Goal: Information Seeking & Learning: Learn about a topic

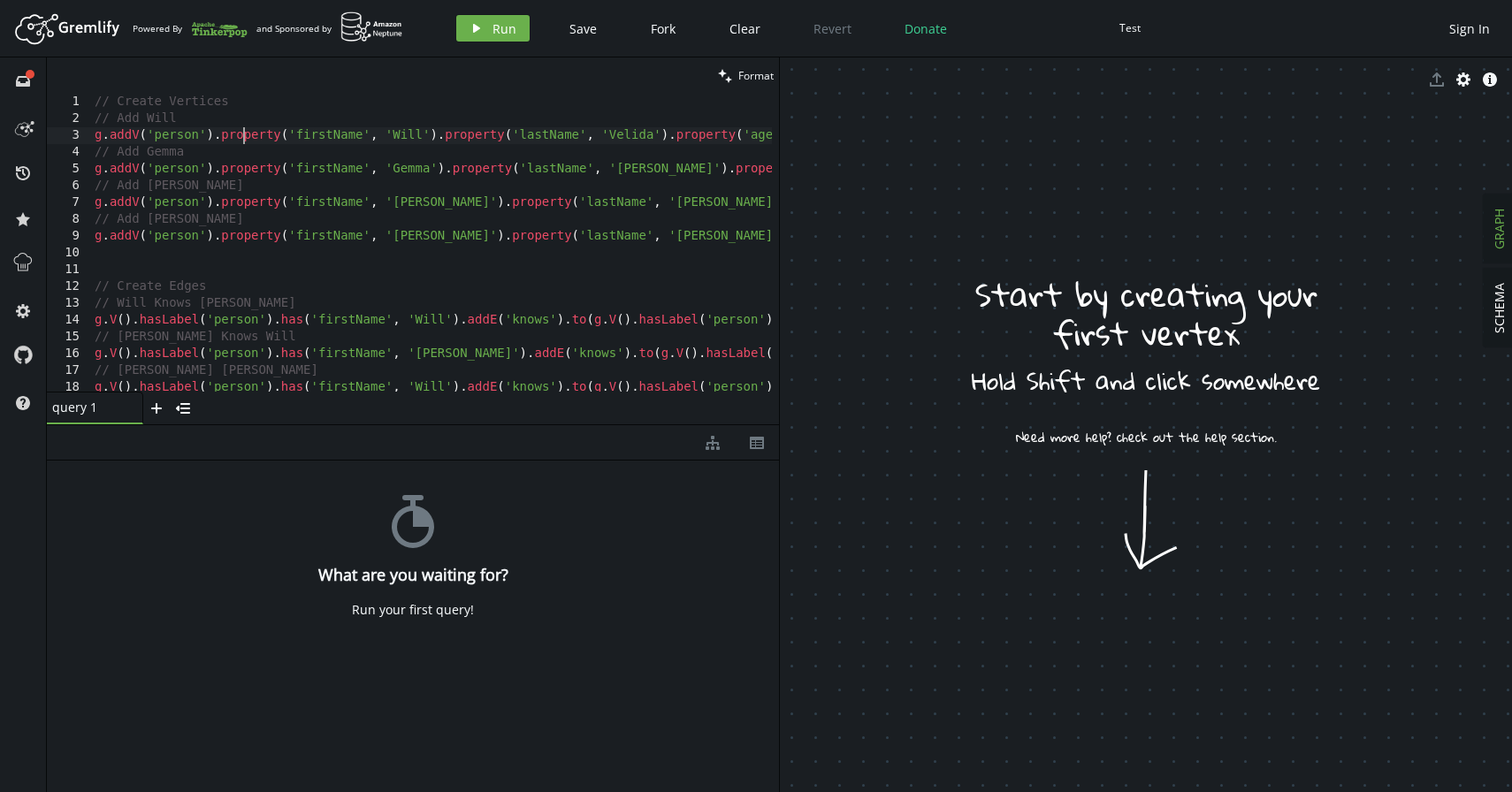
click at [242, 141] on div "// Create Vertices // Add Will g . addV ( 'person' ) . property ( 'firstName' ,…" at bounding box center [823, 255] width 1463 height 325
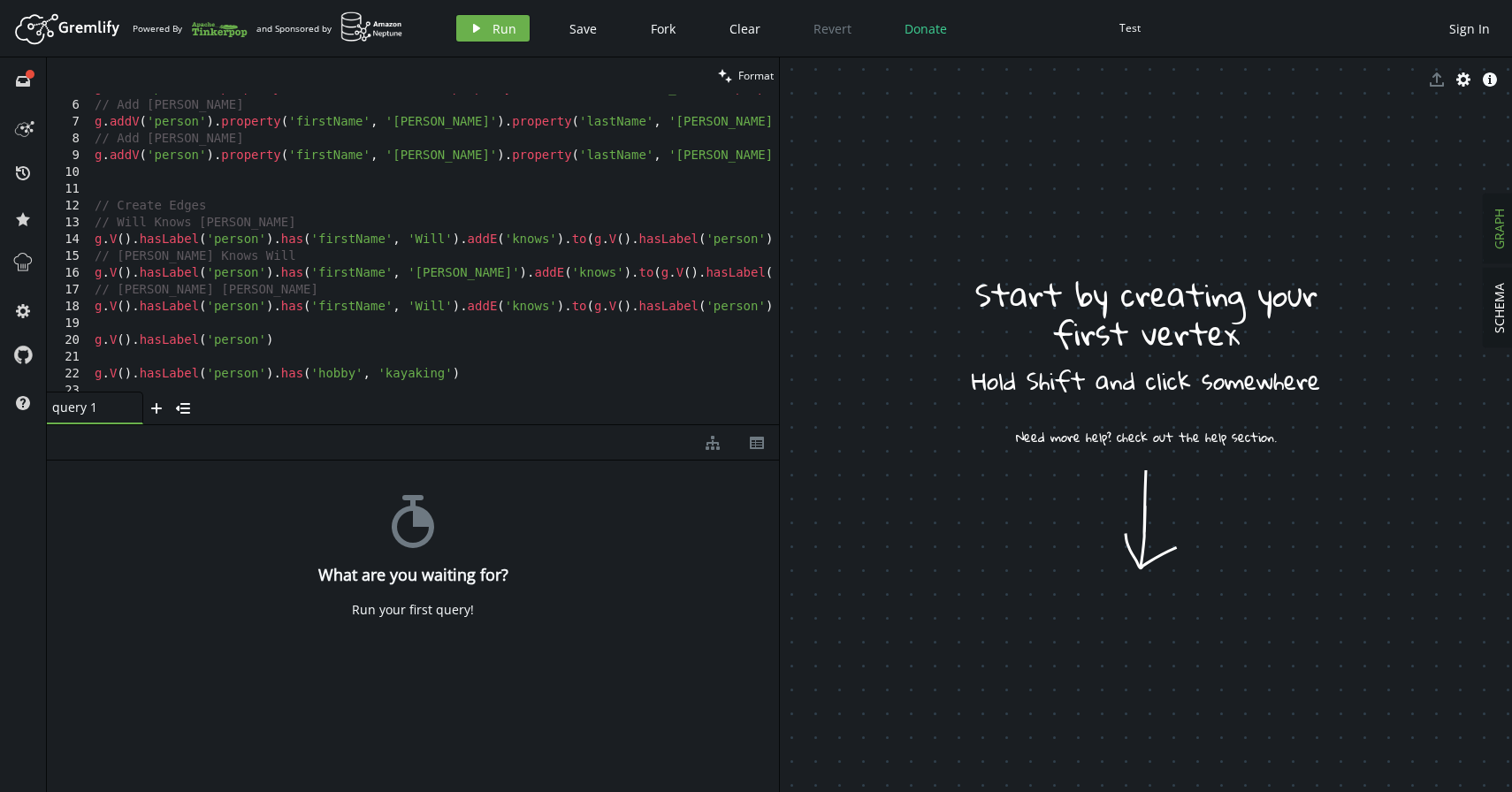
click at [404, 607] on div "Run your first query!" at bounding box center [413, 610] width 122 height 16
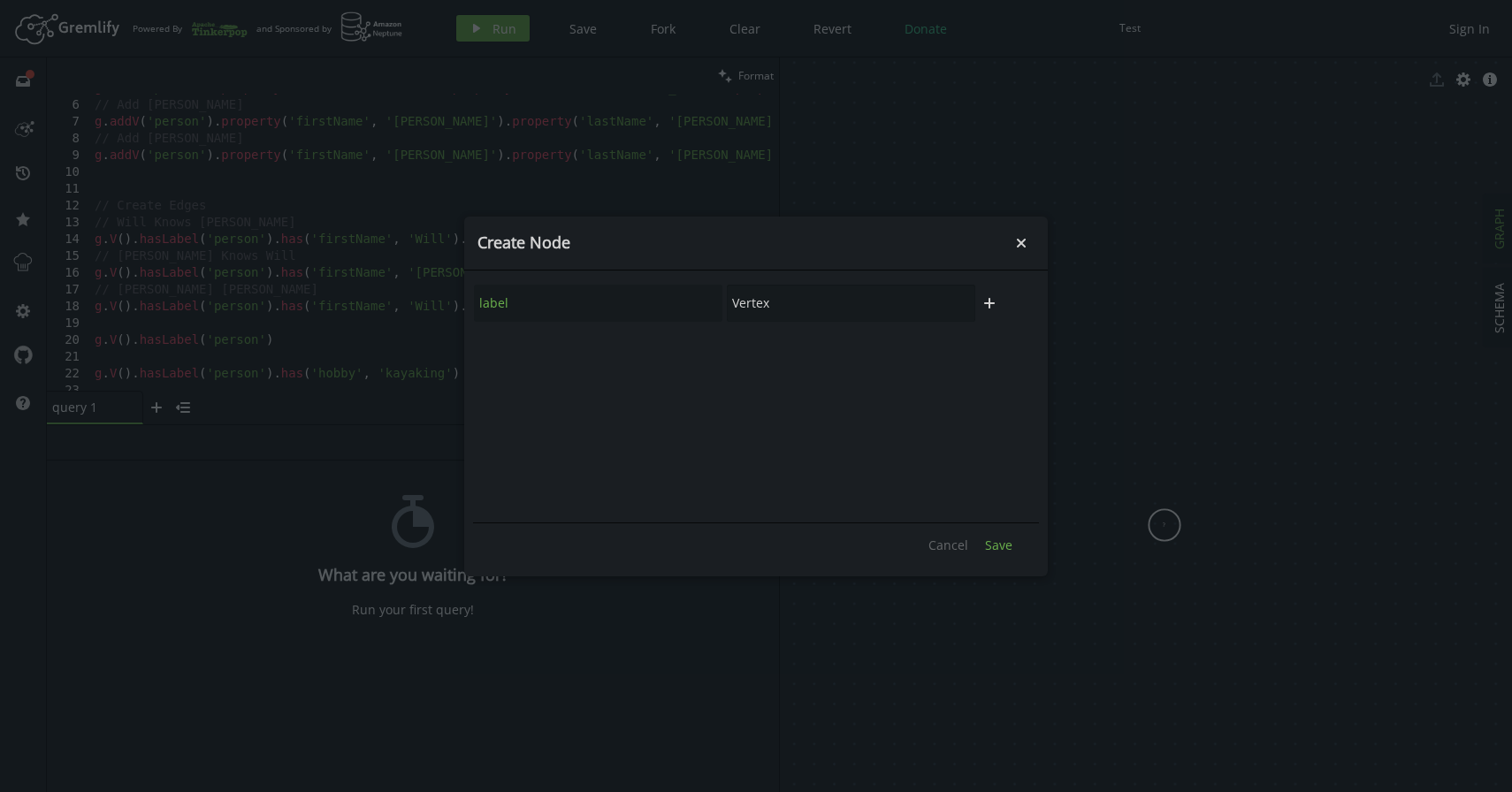
click at [998, 545] on span "Save" at bounding box center [998, 545] width 28 height 17
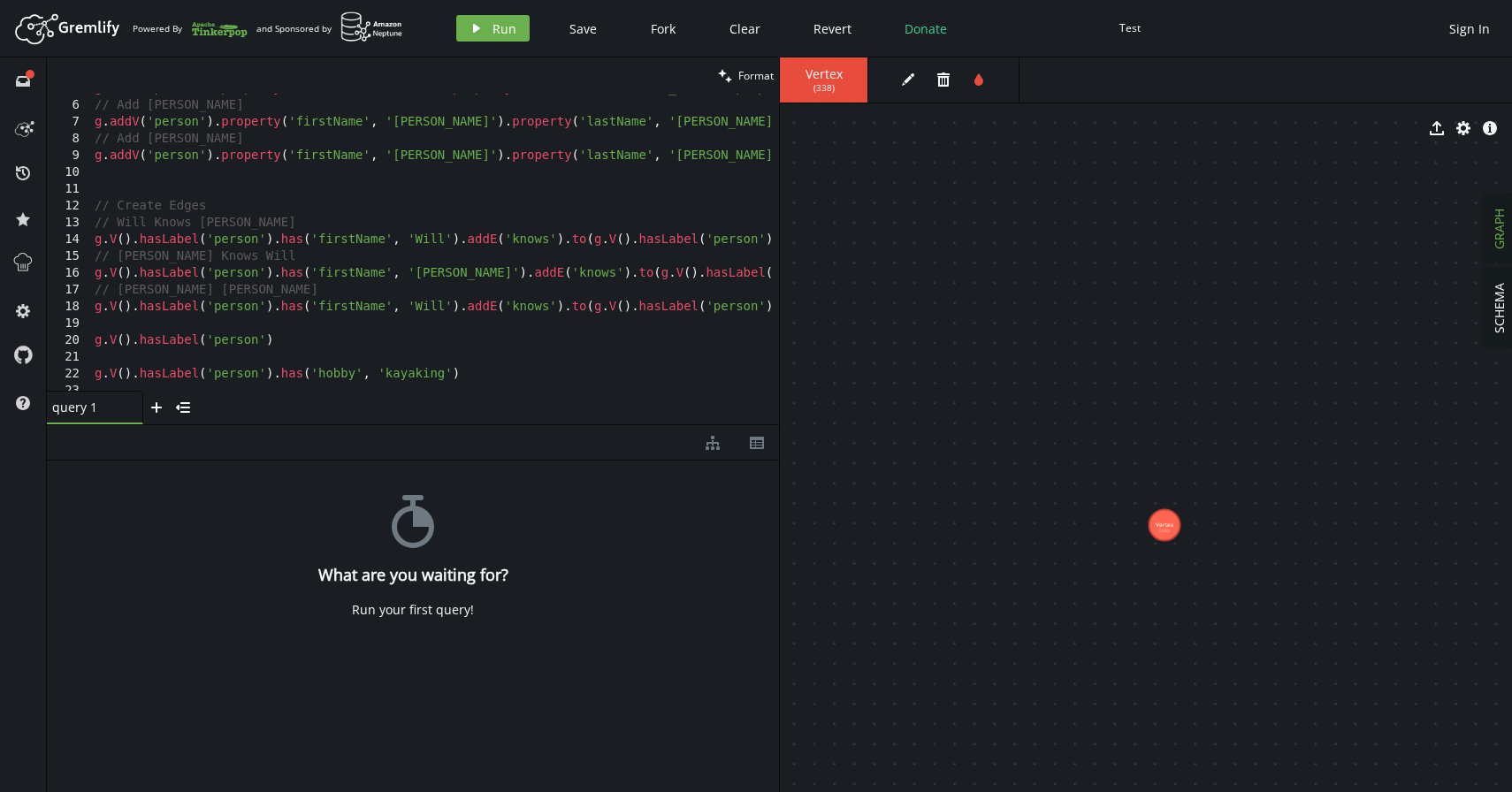
drag, startPoint x: 861, startPoint y: 100, endPoint x: 1058, endPoint y: 276, distance: 264.2
click at [1059, 278] on div "export cog info-sign Vertex (338)" at bounding box center [1145, 424] width 732 height 735
drag, startPoint x: 852, startPoint y: 80, endPoint x: 971, endPoint y: 158, distance: 142.3
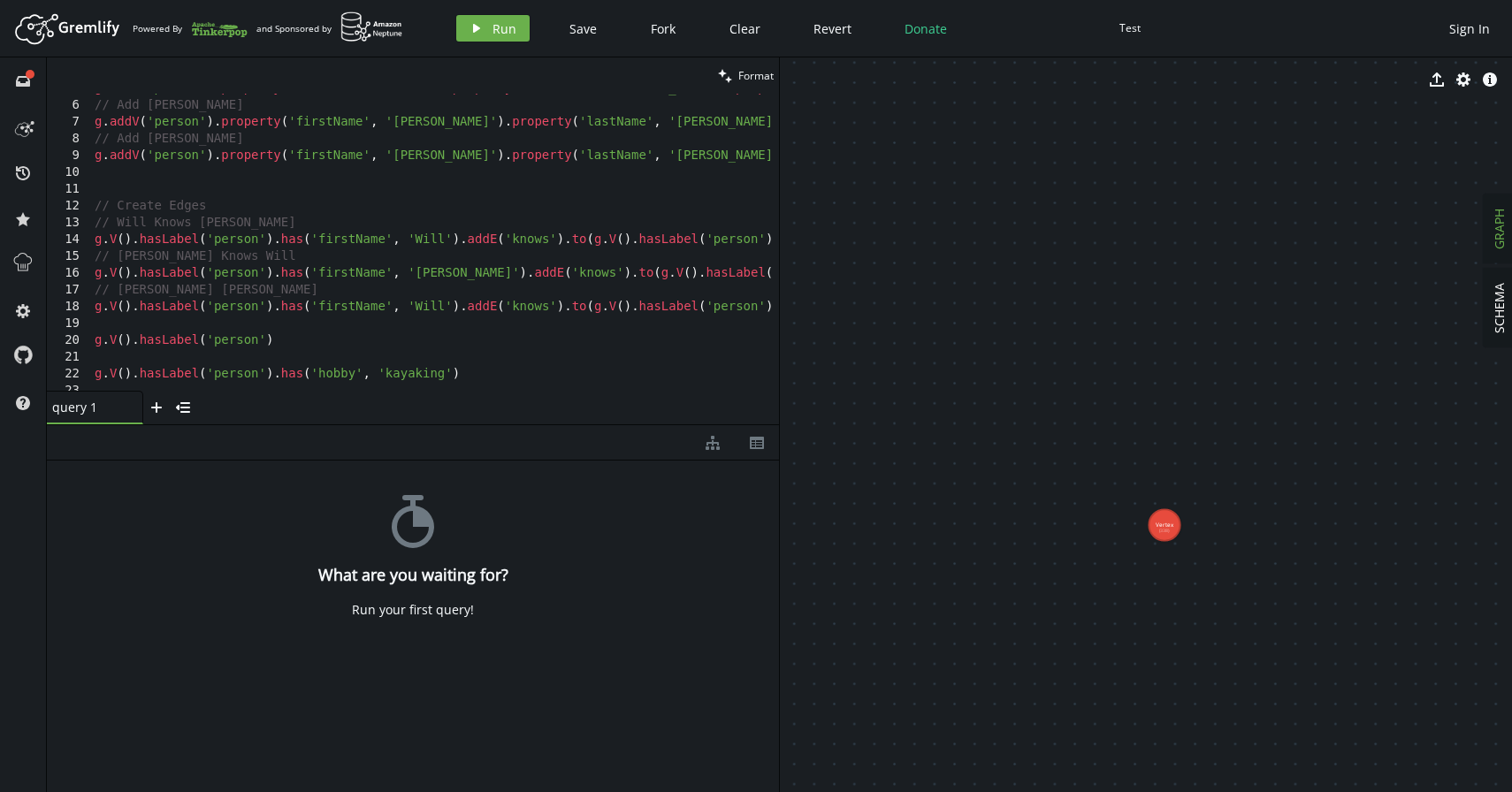
click at [971, 158] on div "export cog info-sign Vertex (338)" at bounding box center [1145, 424] width 732 height 735
drag, startPoint x: 880, startPoint y: 102, endPoint x: 897, endPoint y: -12, distance: 115.3
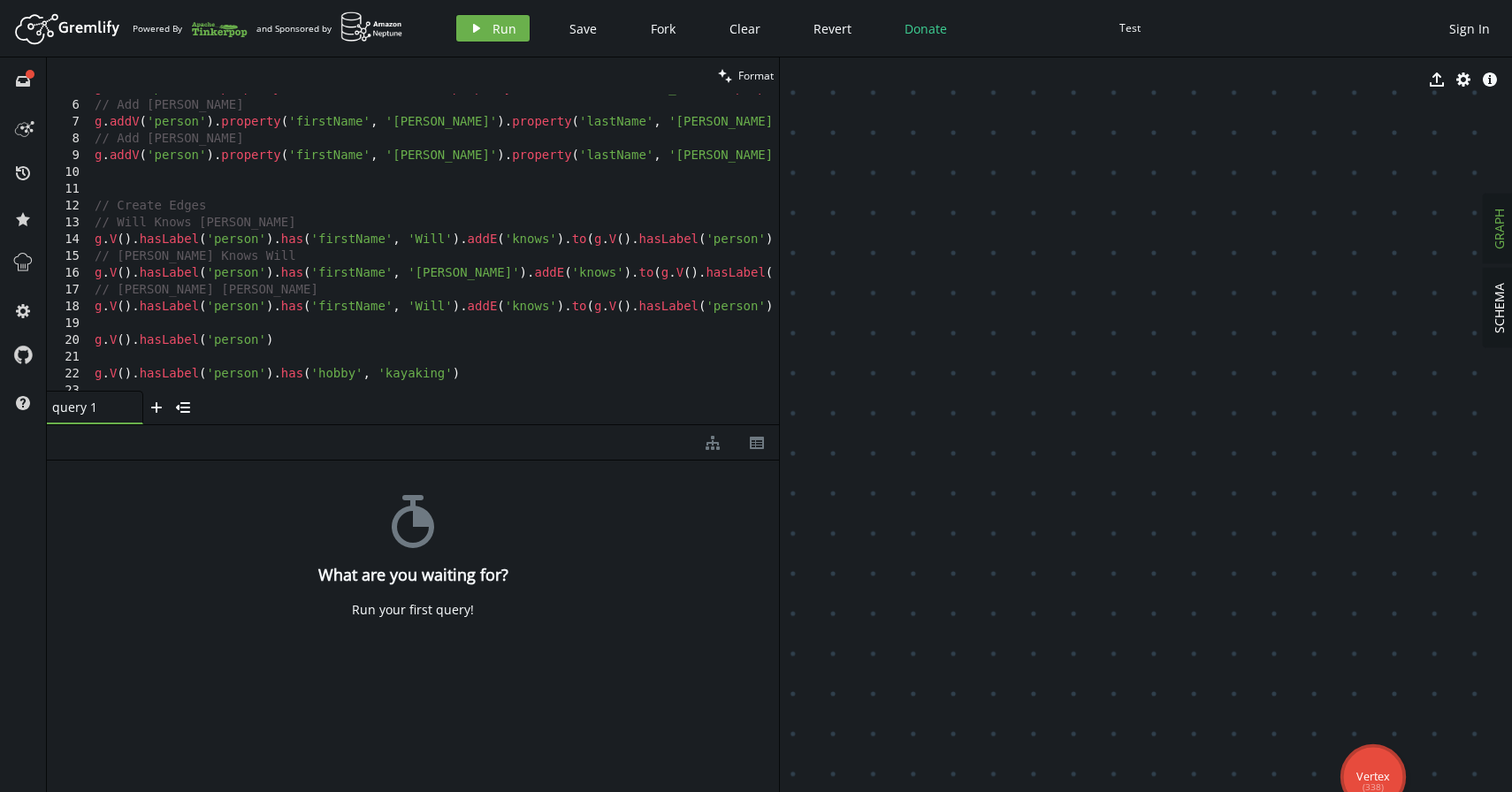
click at [897, 0] on html "Artboard Created with Sketch. Powered By and Sponsored by play Run Save Fork Cl…" at bounding box center [756, 396] width 1512 height 792
click at [1121, 37] on div "Test" at bounding box center [1130, 29] width 21 height 27
click at [1119, 27] on div "Test" at bounding box center [1130, 28] width 21 height 13
click at [149, 136] on div "g . addV ( 'person' ) . property ( 'firstName' , 'Gemma' ) . property ( 'lastNa…" at bounding box center [823, 242] width 1463 height 325
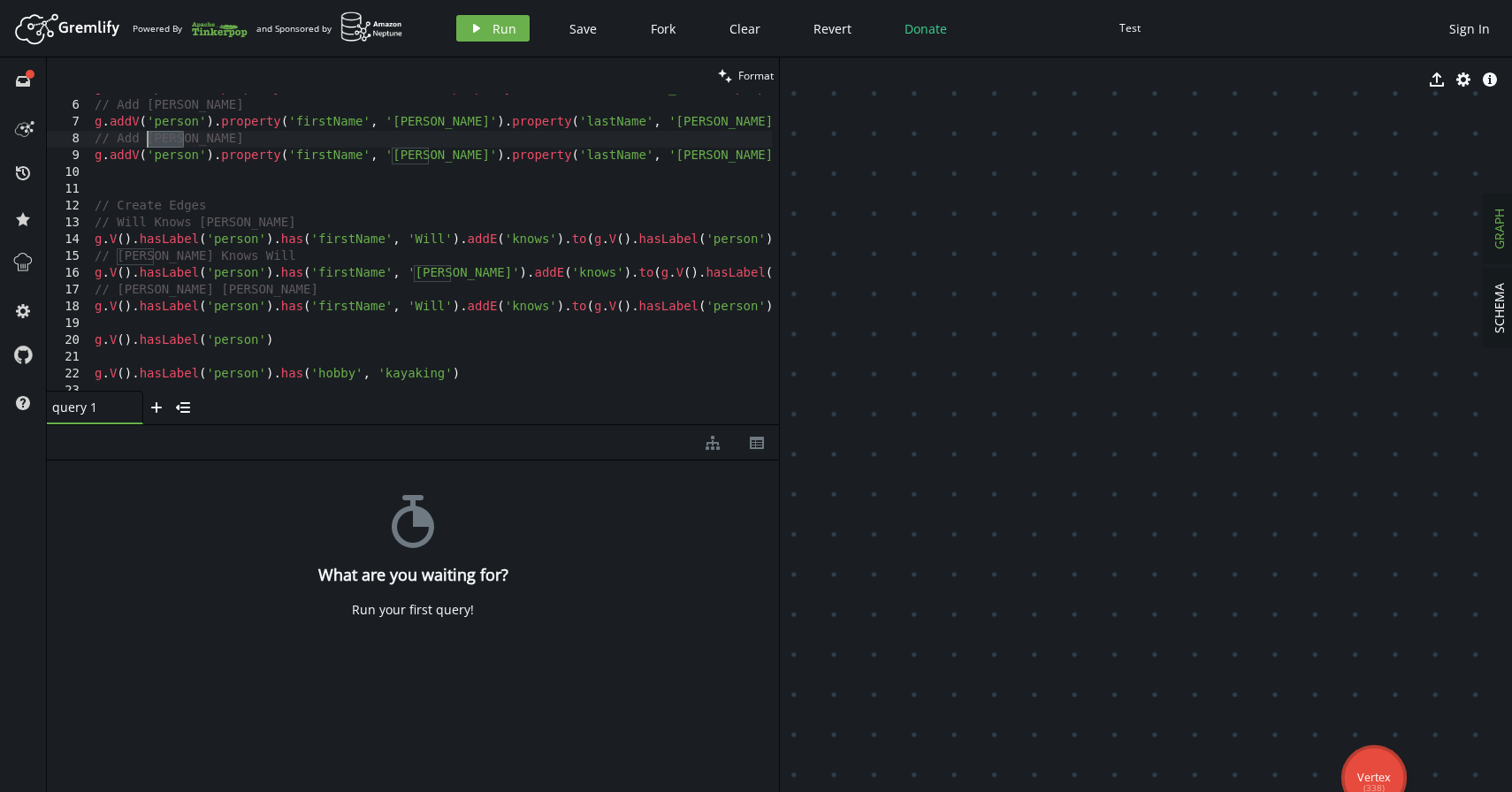
click at [202, 129] on div "g . addV ( 'person' ) . property ( 'firstName' , 'Gemma' ) . property ( 'lastNa…" at bounding box center [823, 242] width 1463 height 325
click at [494, 23] on span "Run" at bounding box center [504, 29] width 24 height 17
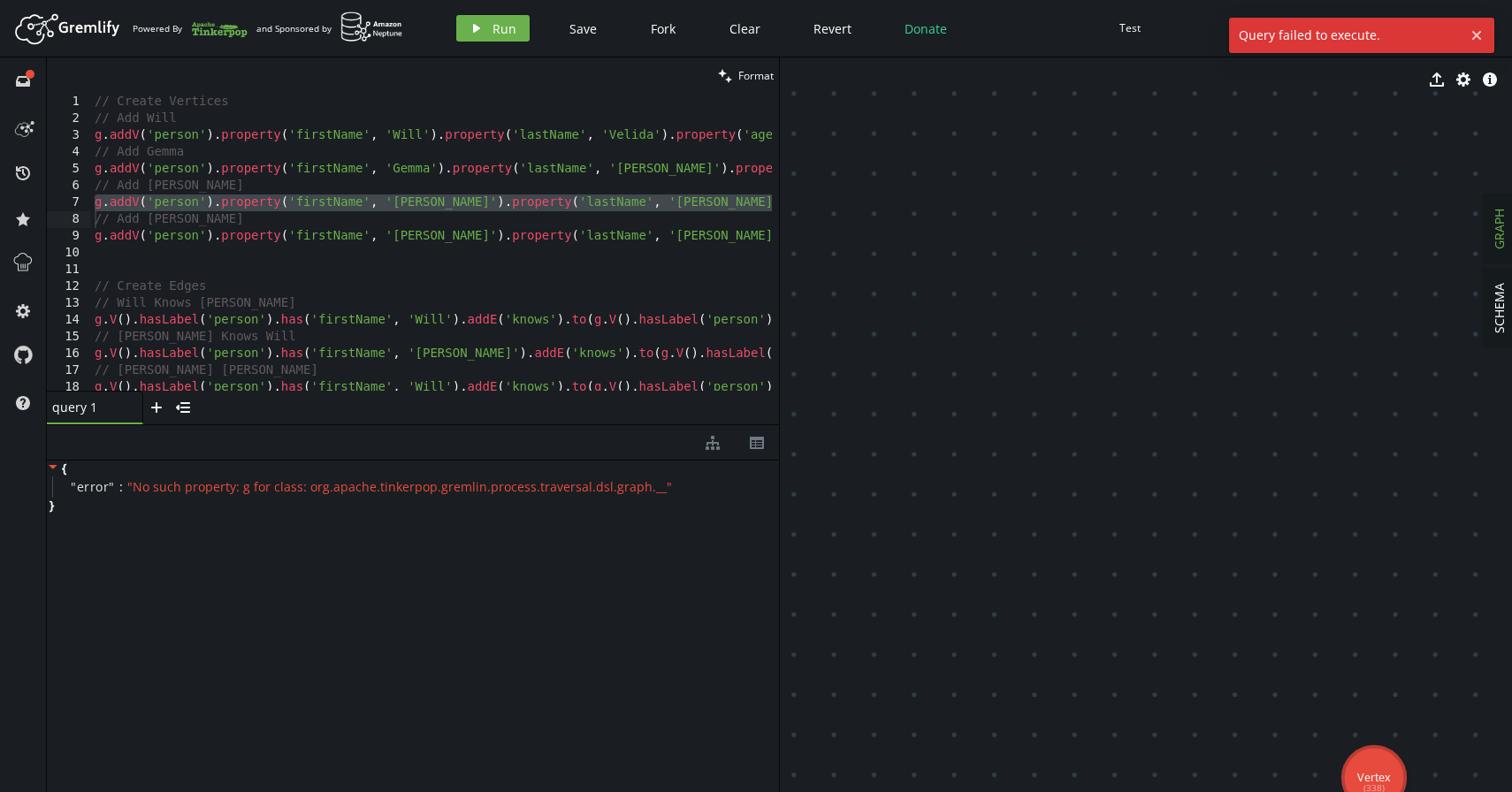
click at [297, 132] on div "// Create Vertices // Add Will g . addV ( 'person' ) . property ( 'firstName' ,…" at bounding box center [823, 255] width 1463 height 325
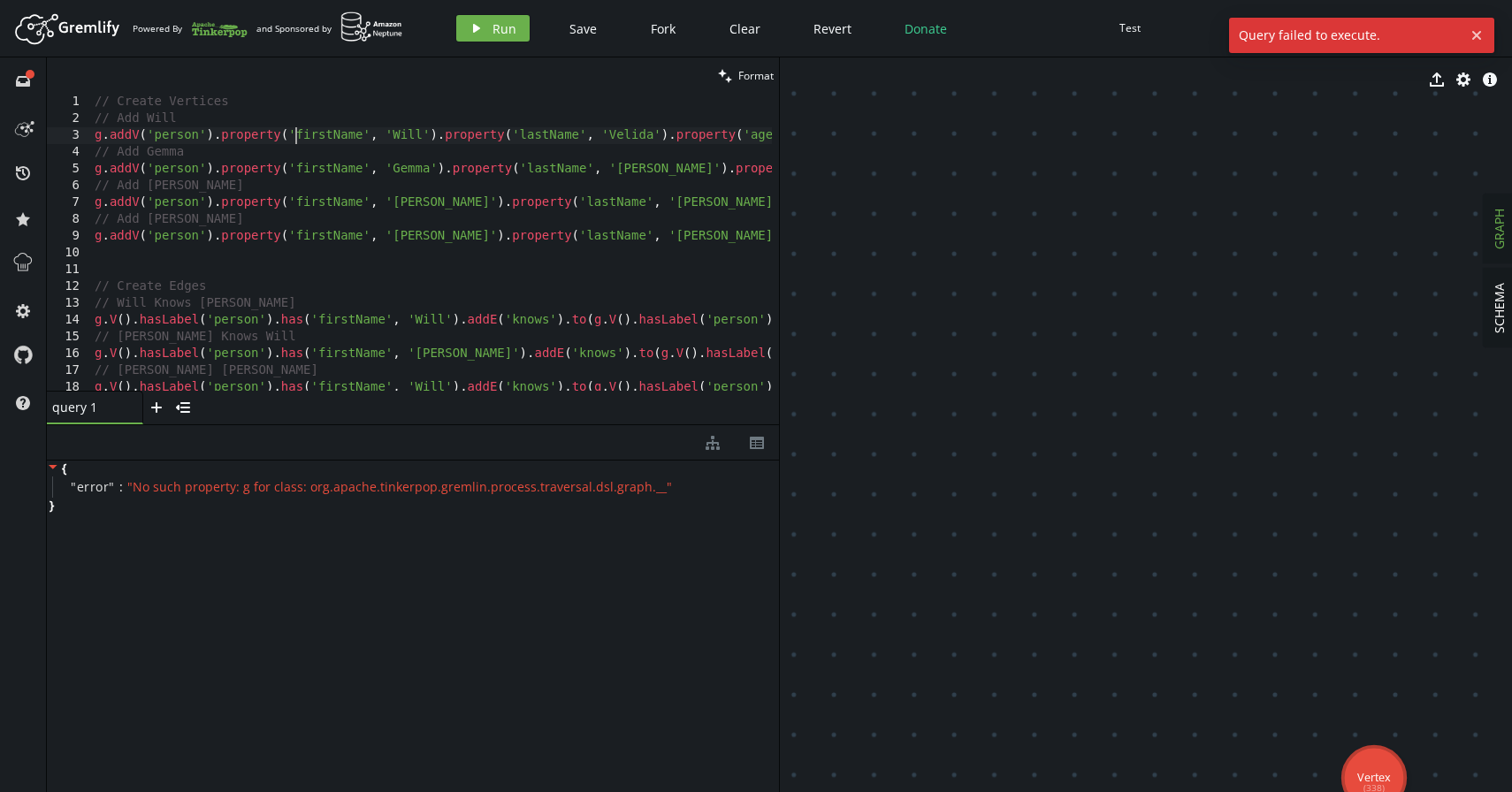
click at [297, 132] on div "// Create Vertices // Add Will g . addV ( 'person' ) . property ( 'firstName' ,…" at bounding box center [823, 255] width 1463 height 325
click at [470, 30] on icon "play" at bounding box center [476, 28] width 14 height 14
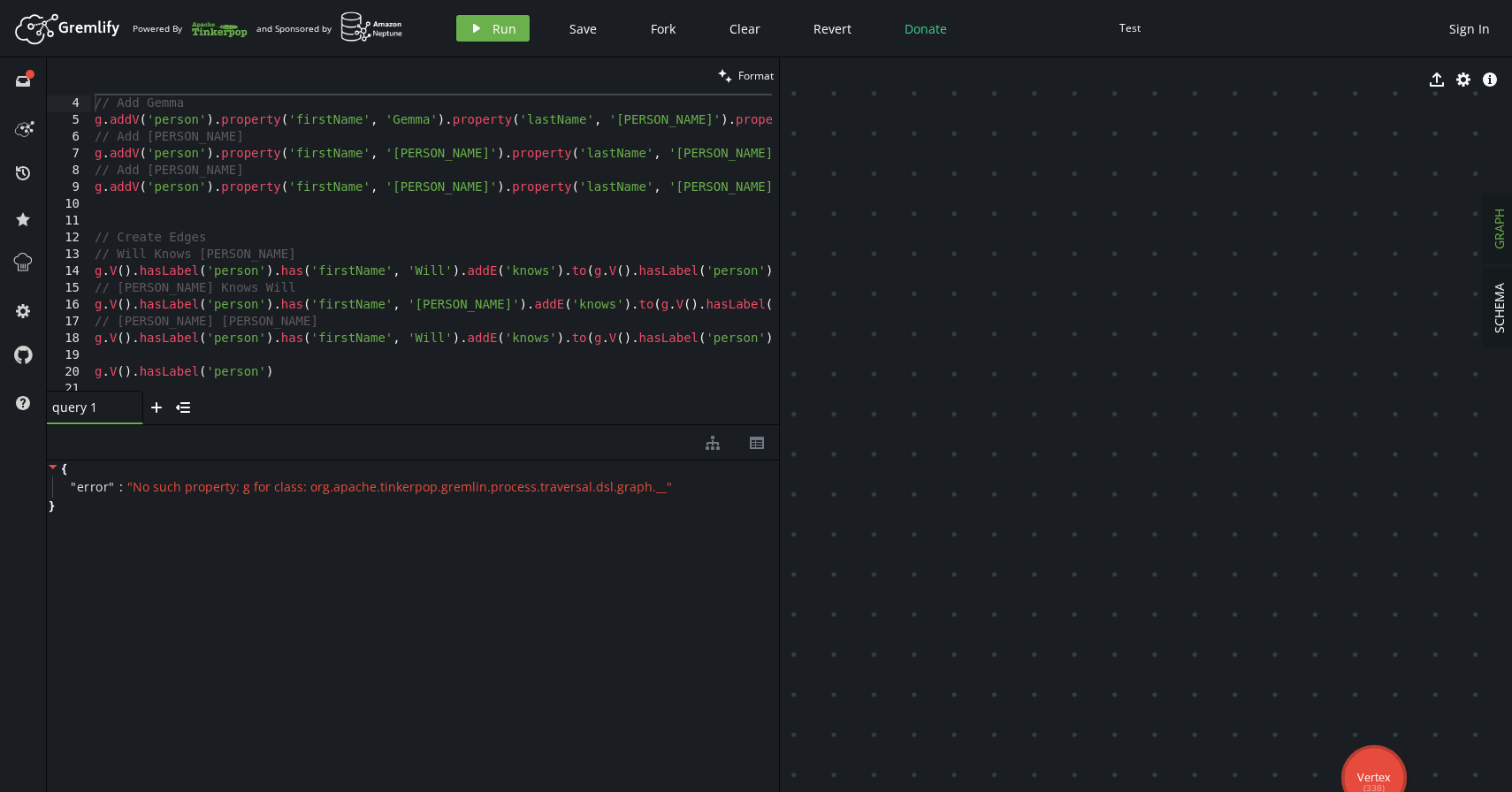
type textarea "g.V().hasLabel('person').has('firstName', 'Will').addE('knows').to(g.V().hasLab…"
drag, startPoint x: 280, startPoint y: 276, endPoint x: 395, endPoint y: 273, distance: 115.0
click at [395, 273] on div "g . addV ( 'person' ) . property ( 'firstName' , 'Will' ) . property ( 'lastNam…" at bounding box center [823, 241] width 1463 height 325
drag, startPoint x: 414, startPoint y: 276, endPoint x: 467, endPoint y: 275, distance: 53.0
click at [467, 275] on div "g . addV ( 'person' ) . property ( 'firstName' , 'Will' ) . property ( 'lastNam…" at bounding box center [823, 241] width 1463 height 325
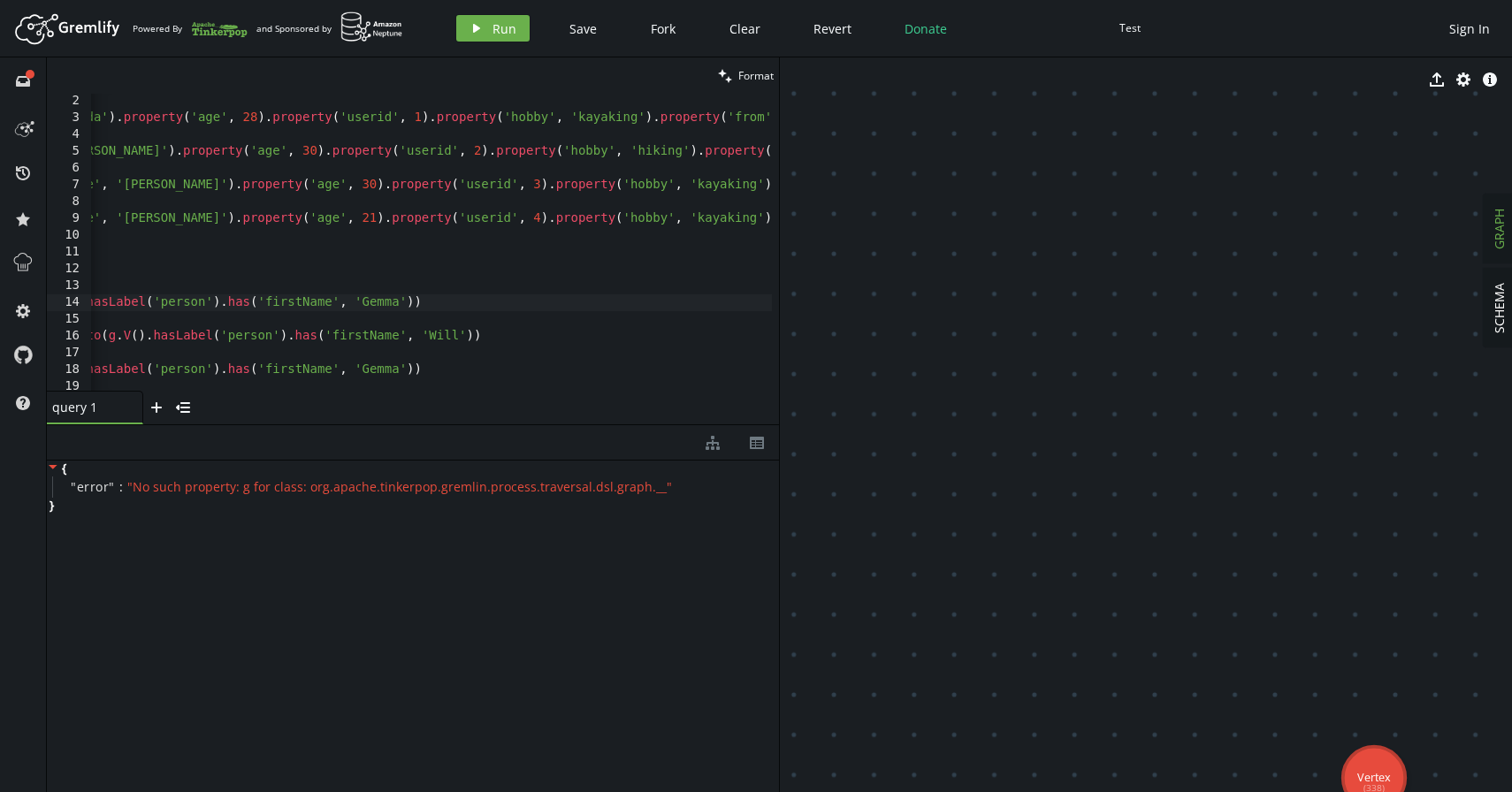
scroll to position [0, 63]
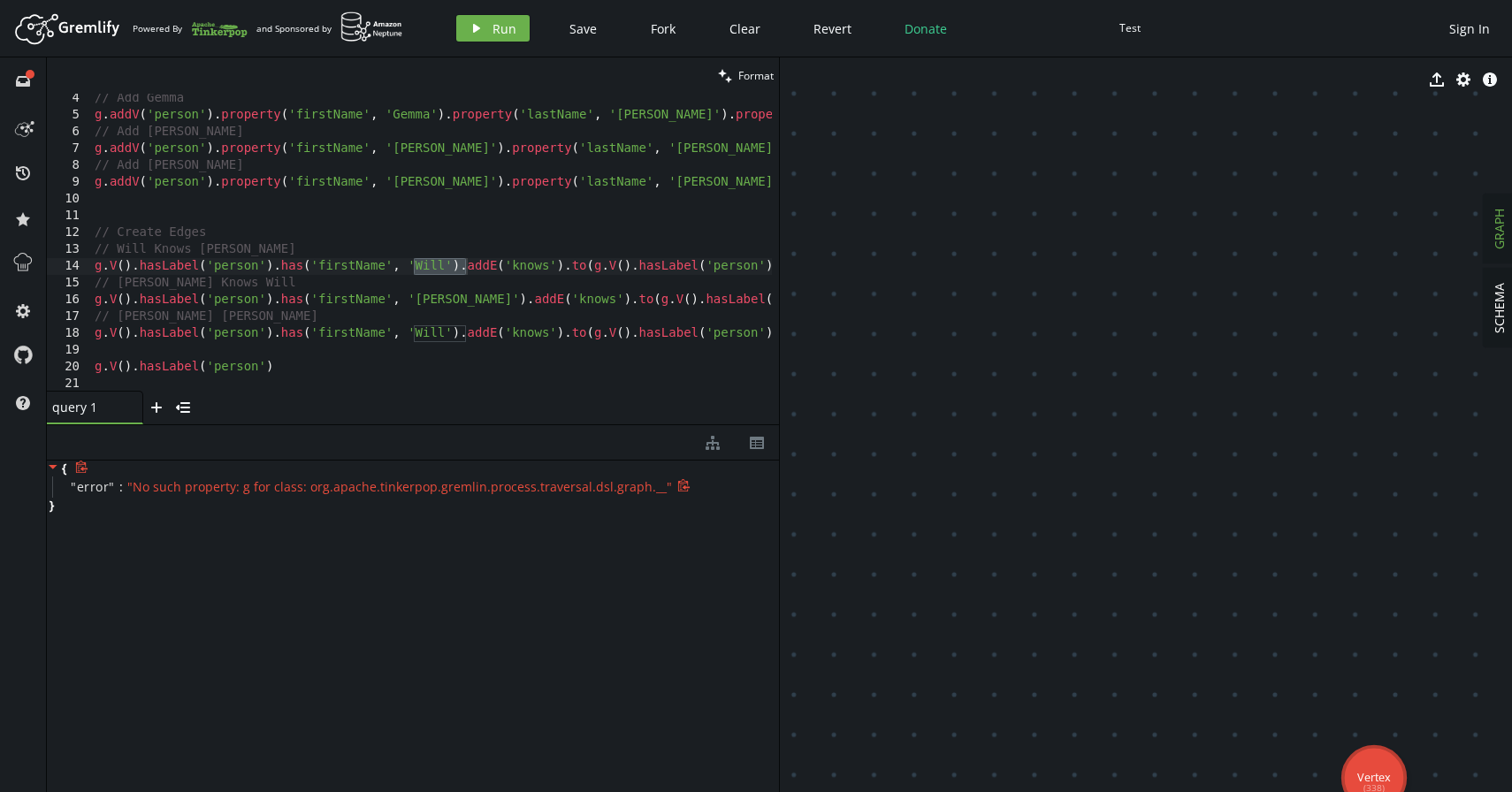
click at [151, 496] on span "" No such property: g for class: org.apache.tinkerpop.gremlin.process.traversal…" at bounding box center [400, 487] width 545 height 17
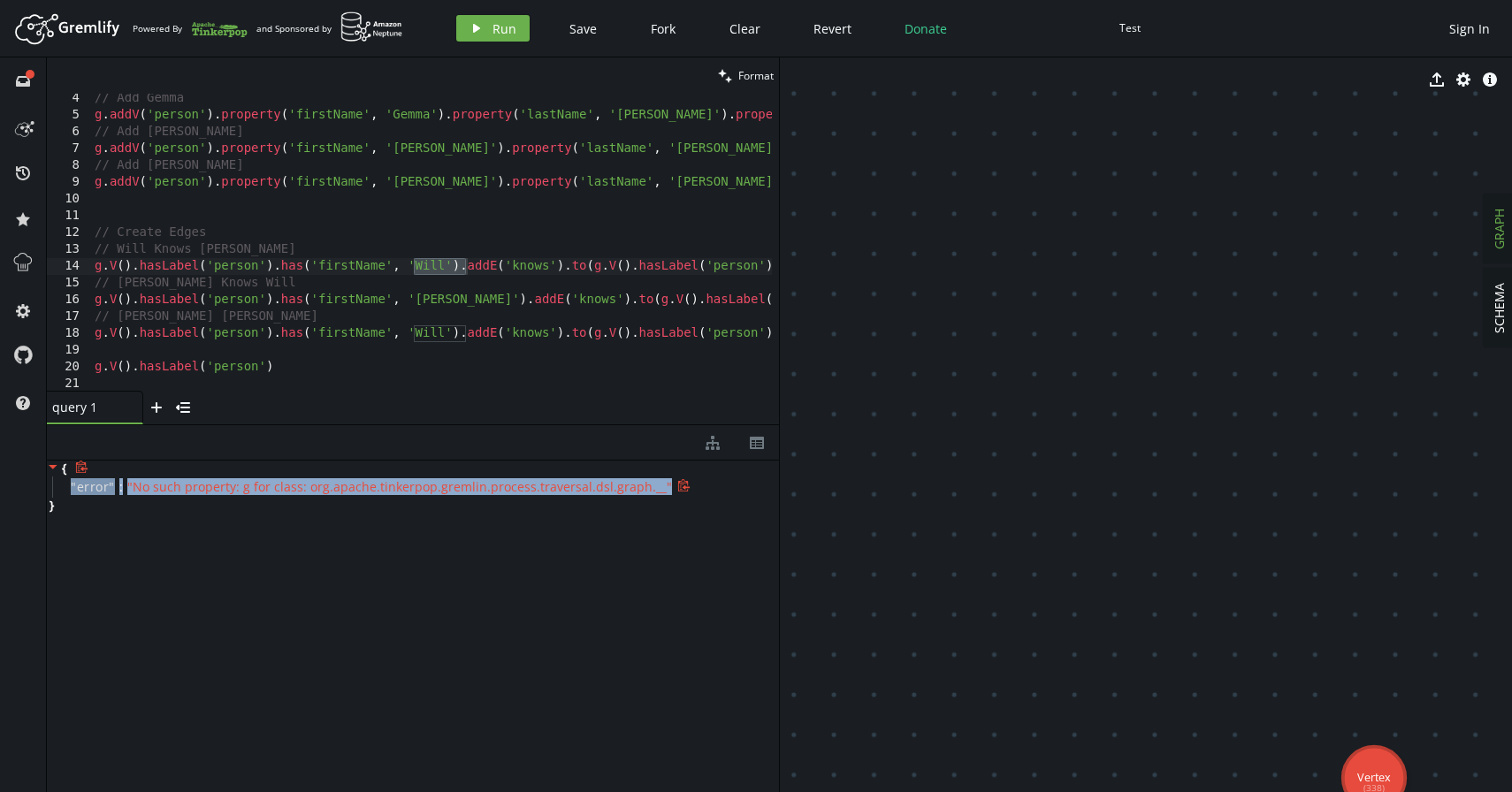
click at [151, 496] on span "" No such property: g for class: org.apache.tinkerpop.gremlin.process.traversal…" at bounding box center [400, 487] width 545 height 17
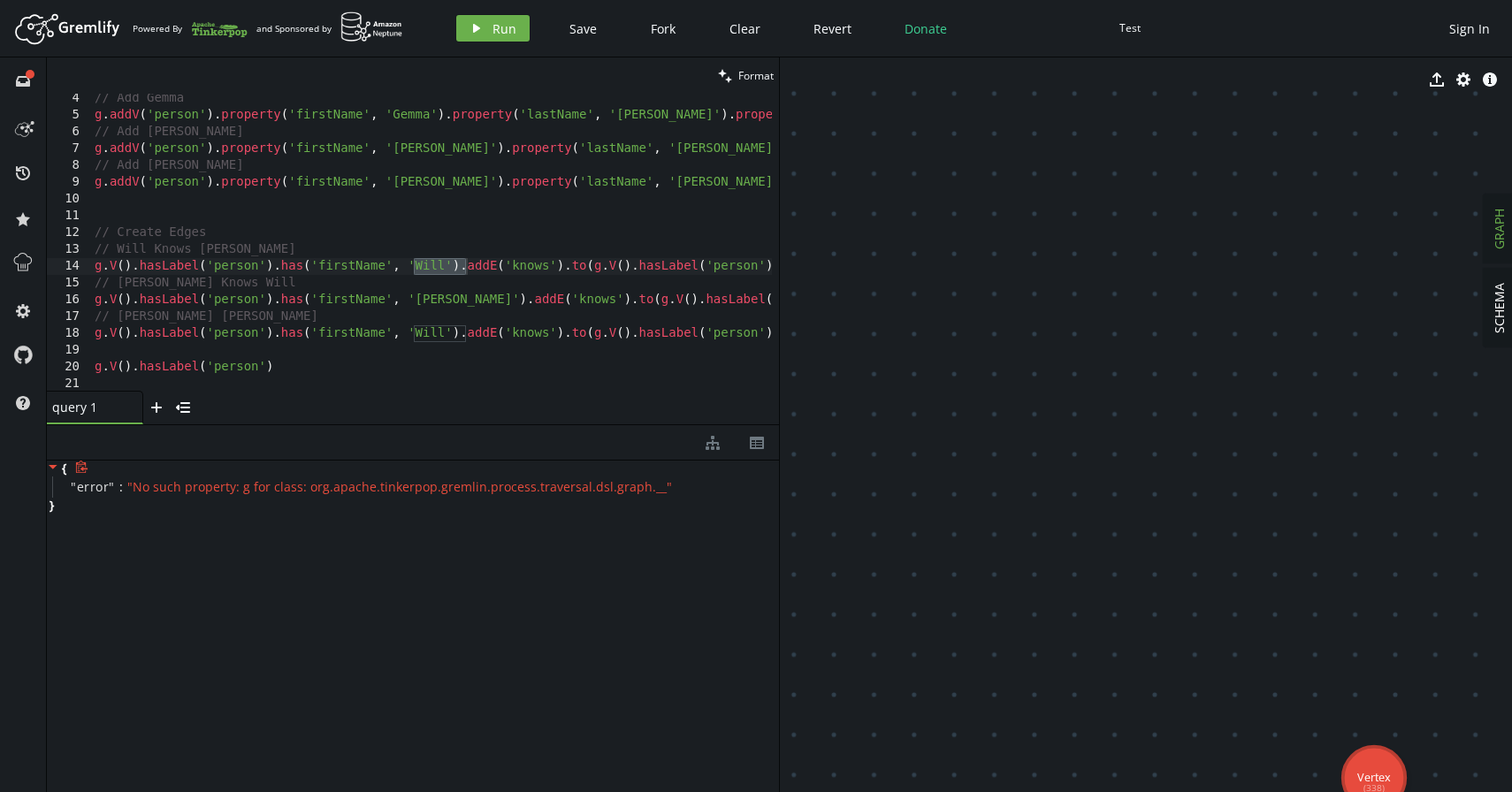
click at [442, 511] on div "{ " error " : " No such property: g for class: org.apache.tinkerpop.gremlin.pro…" at bounding box center [413, 487] width 732 height 53
click at [1492, 318] on span "SCHEMA" at bounding box center [1499, 308] width 17 height 51
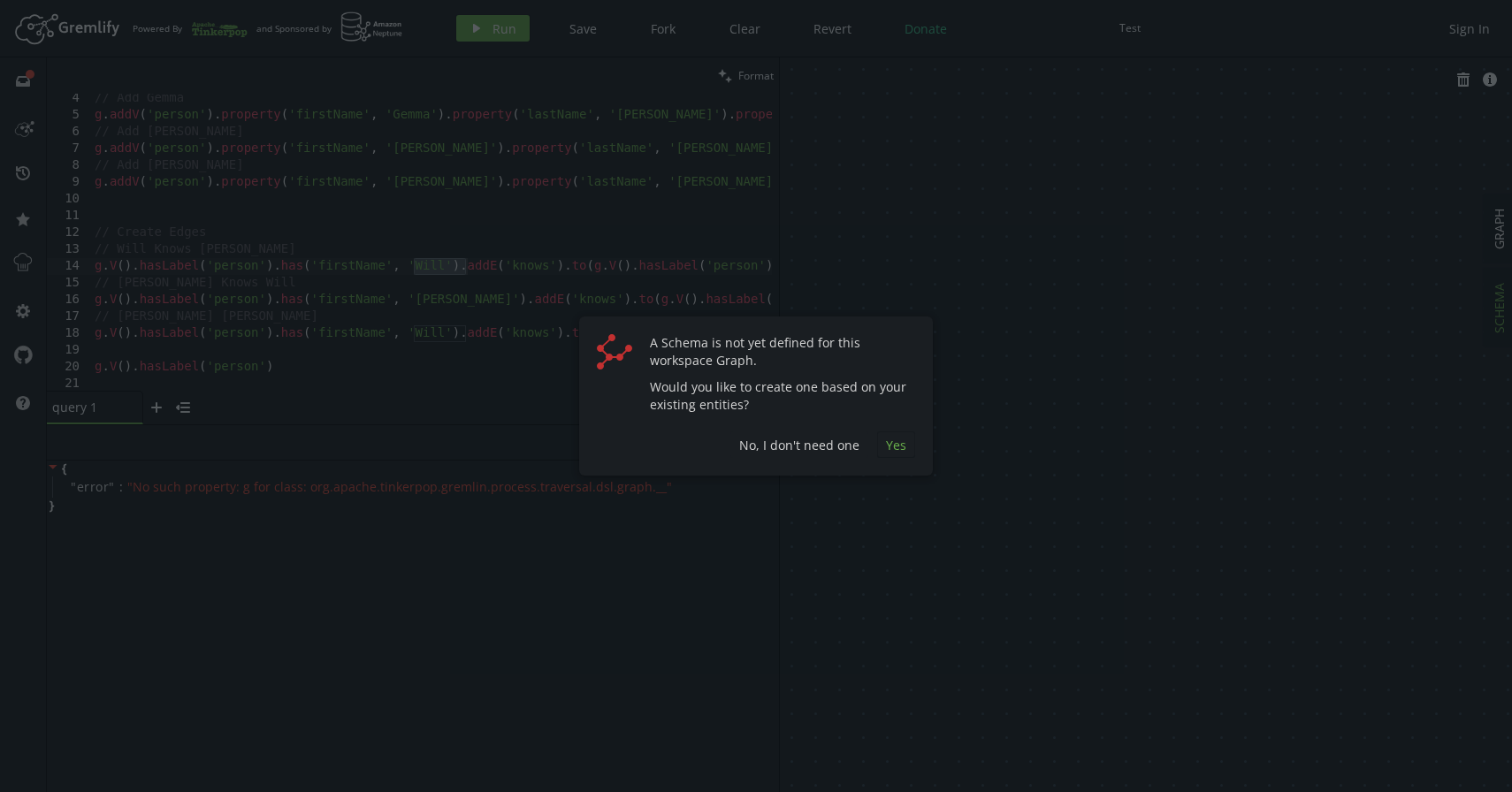
click at [891, 446] on span "Yes" at bounding box center [896, 445] width 20 height 17
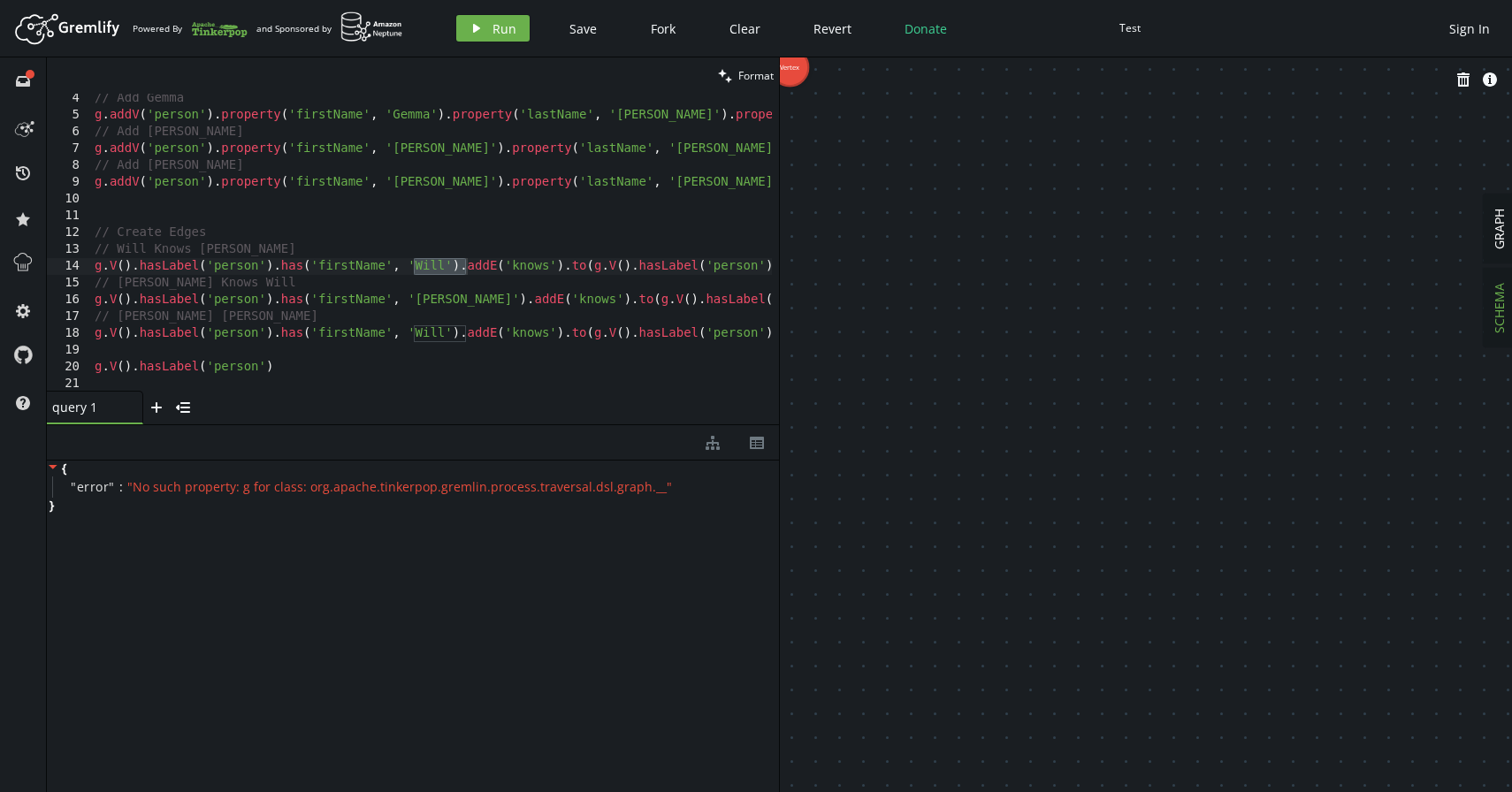
click at [40, 80] on div "full-circle inbox history star cog help" at bounding box center [23, 424] width 47 height 735
click at [22, 80] on icon "inbox" at bounding box center [23, 81] width 14 height 14
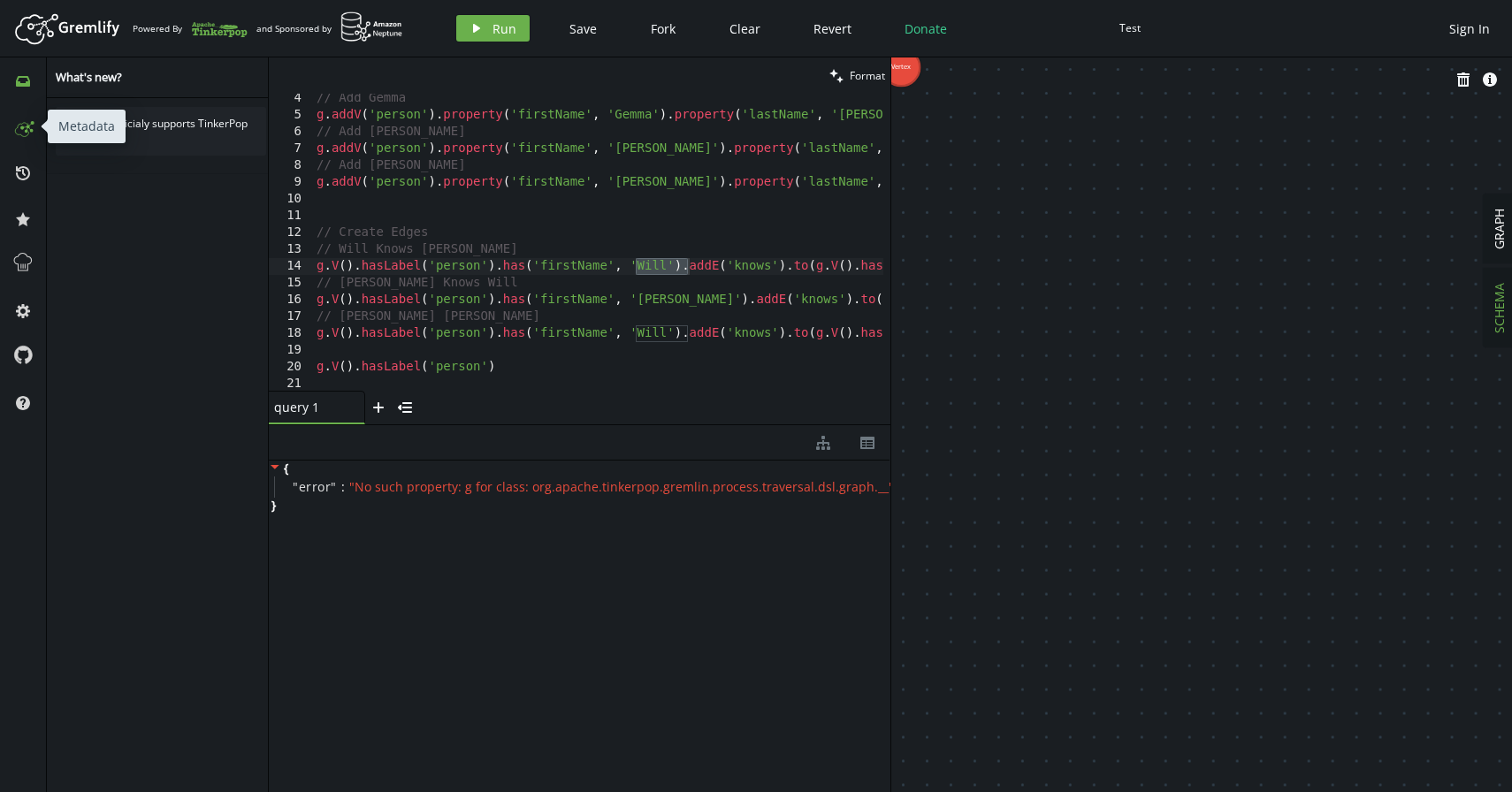
click at [24, 132] on icon at bounding box center [23, 127] width 29 height 29
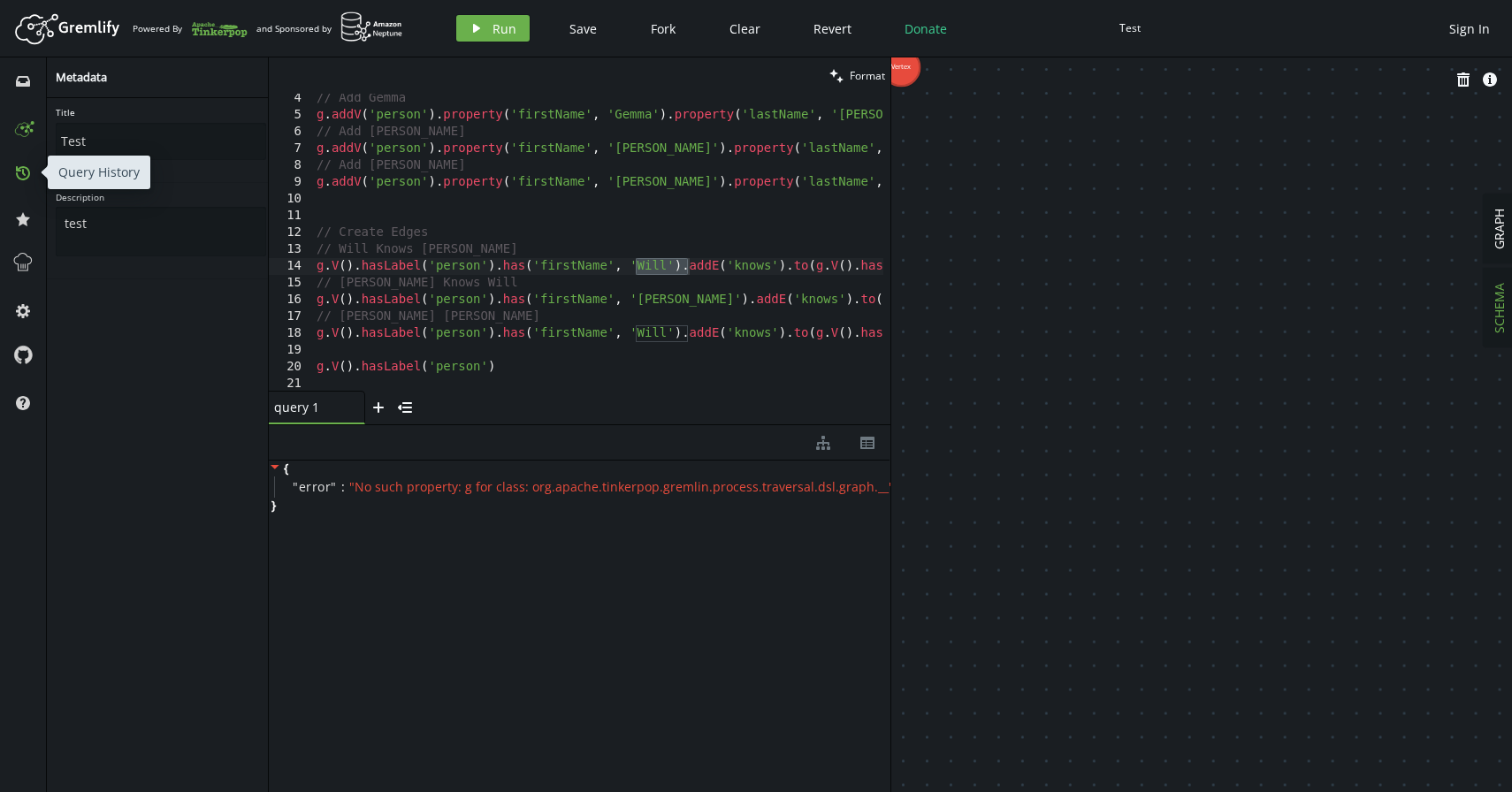
click at [20, 177] on icon "history" at bounding box center [23, 173] width 14 height 14
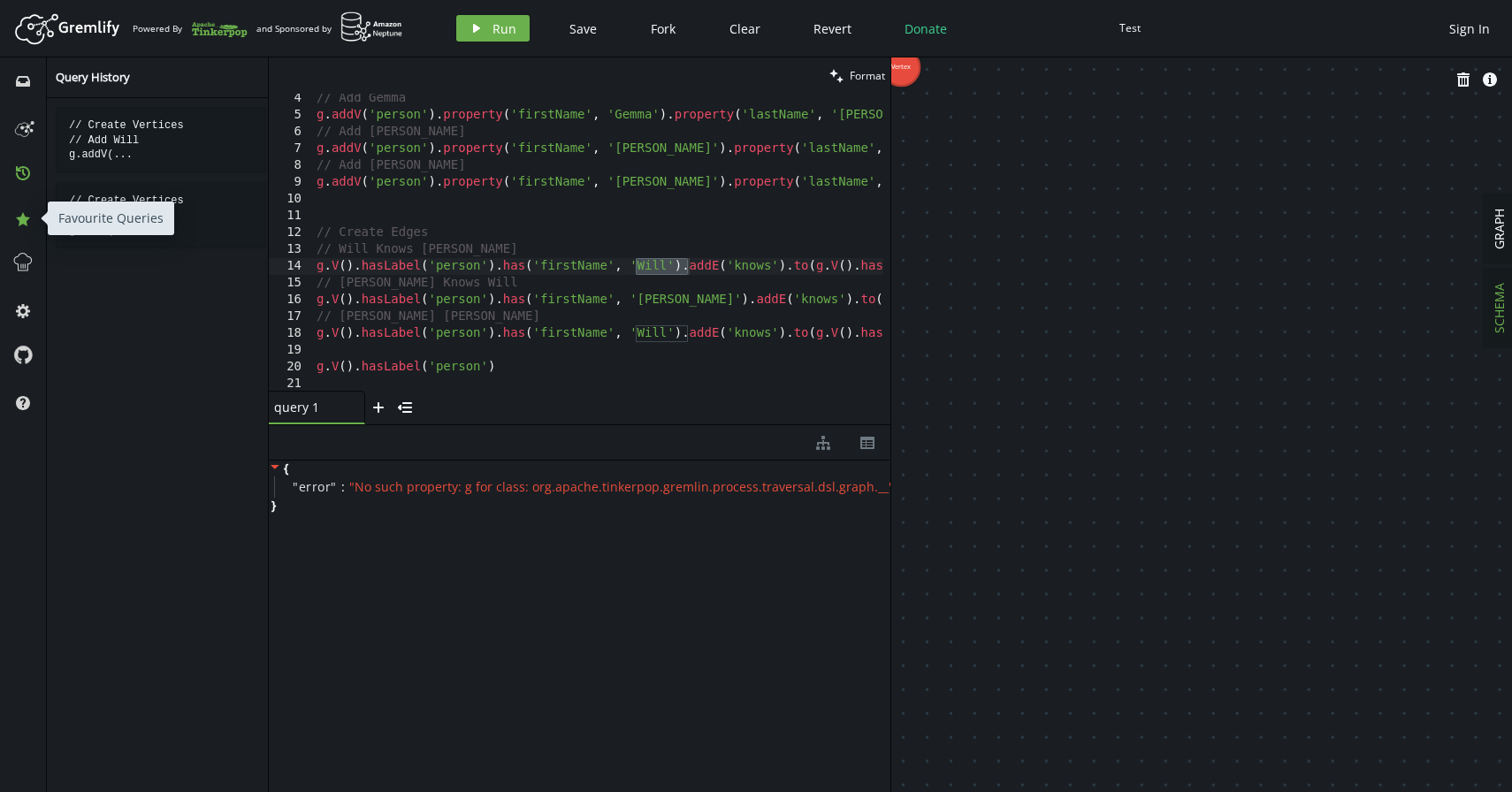
click at [16, 219] on icon "star" at bounding box center [23, 219] width 14 height 14
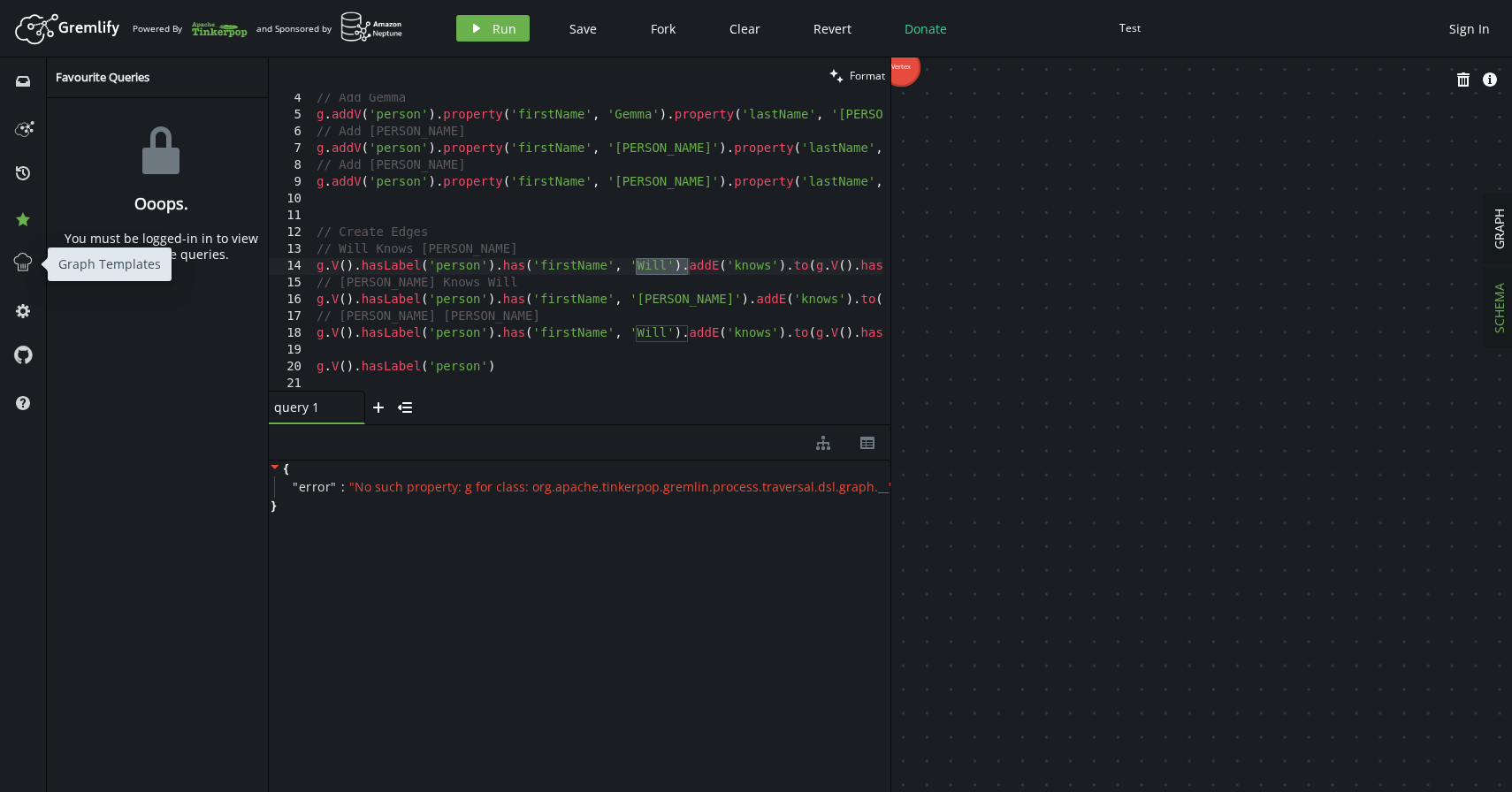
click at [30, 278] on span at bounding box center [23, 264] width 29 height 46
click at [27, 265] on icon at bounding box center [23, 263] width 23 height 23
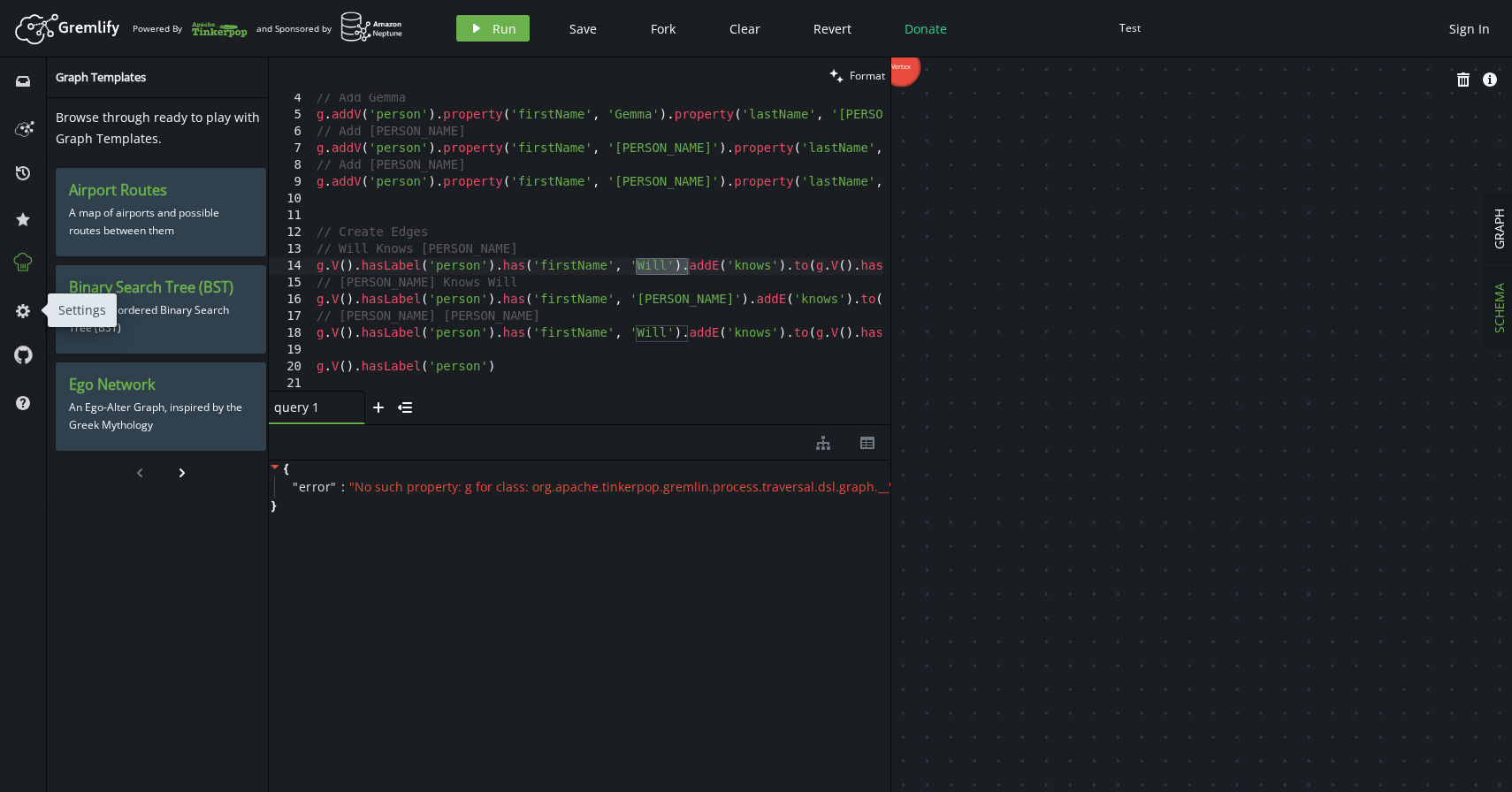
click at [28, 332] on span "cog" at bounding box center [23, 311] width 29 height 46
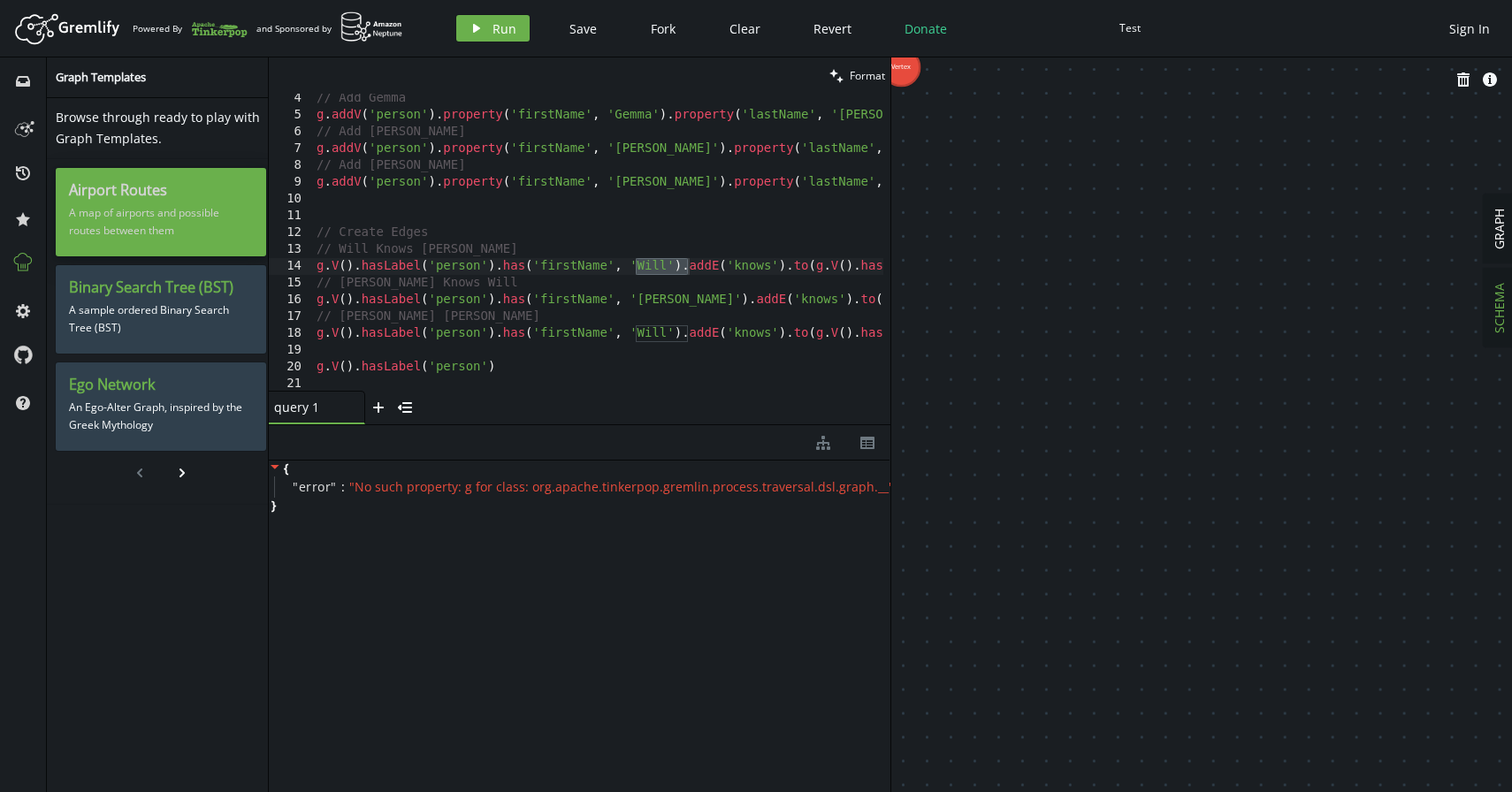
click at [182, 224] on p "A map of airports and possible routes between them" at bounding box center [160, 222] width 184 height 44
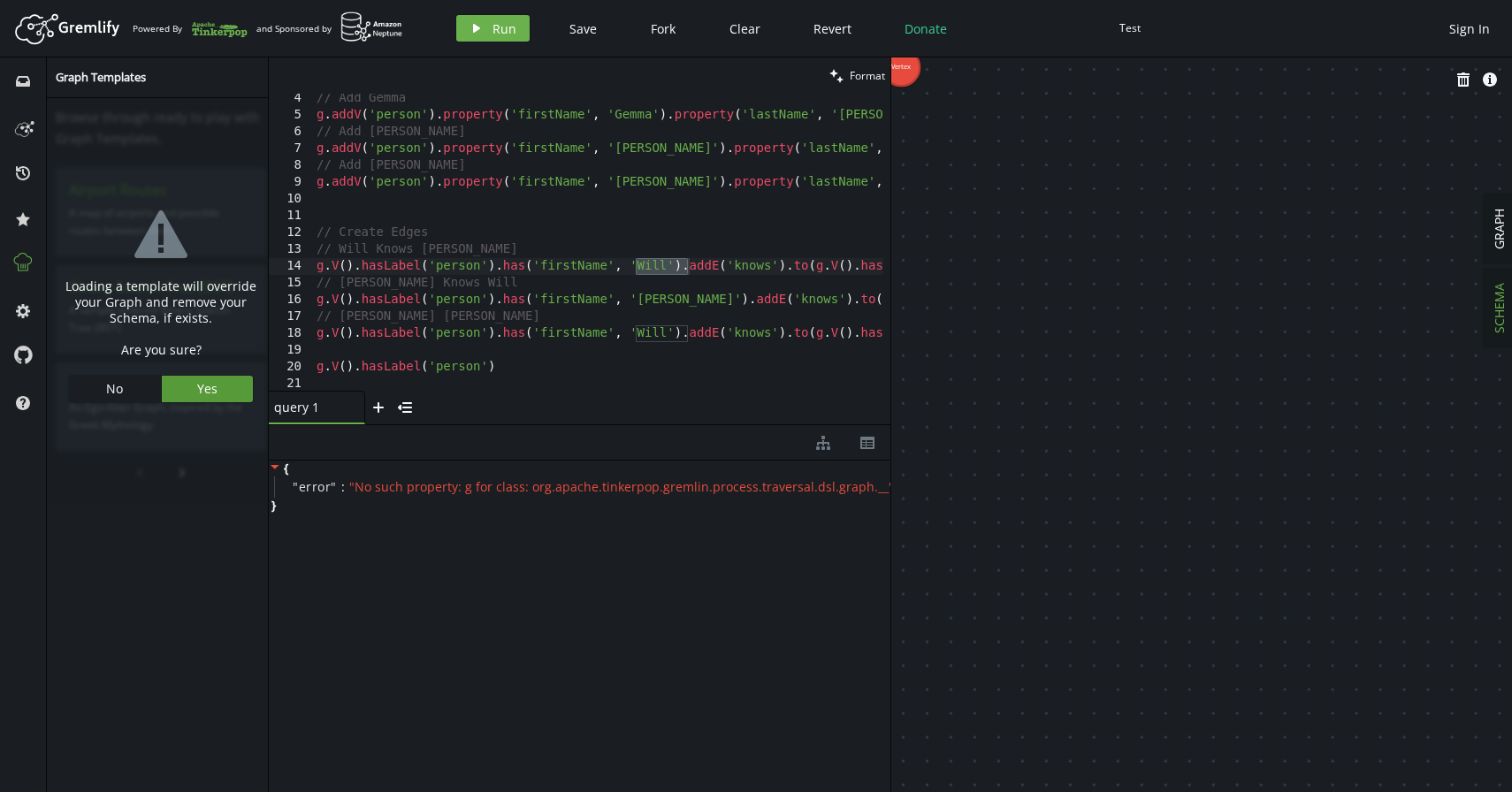
click at [213, 390] on button "Yes" at bounding box center [208, 389] width 91 height 27
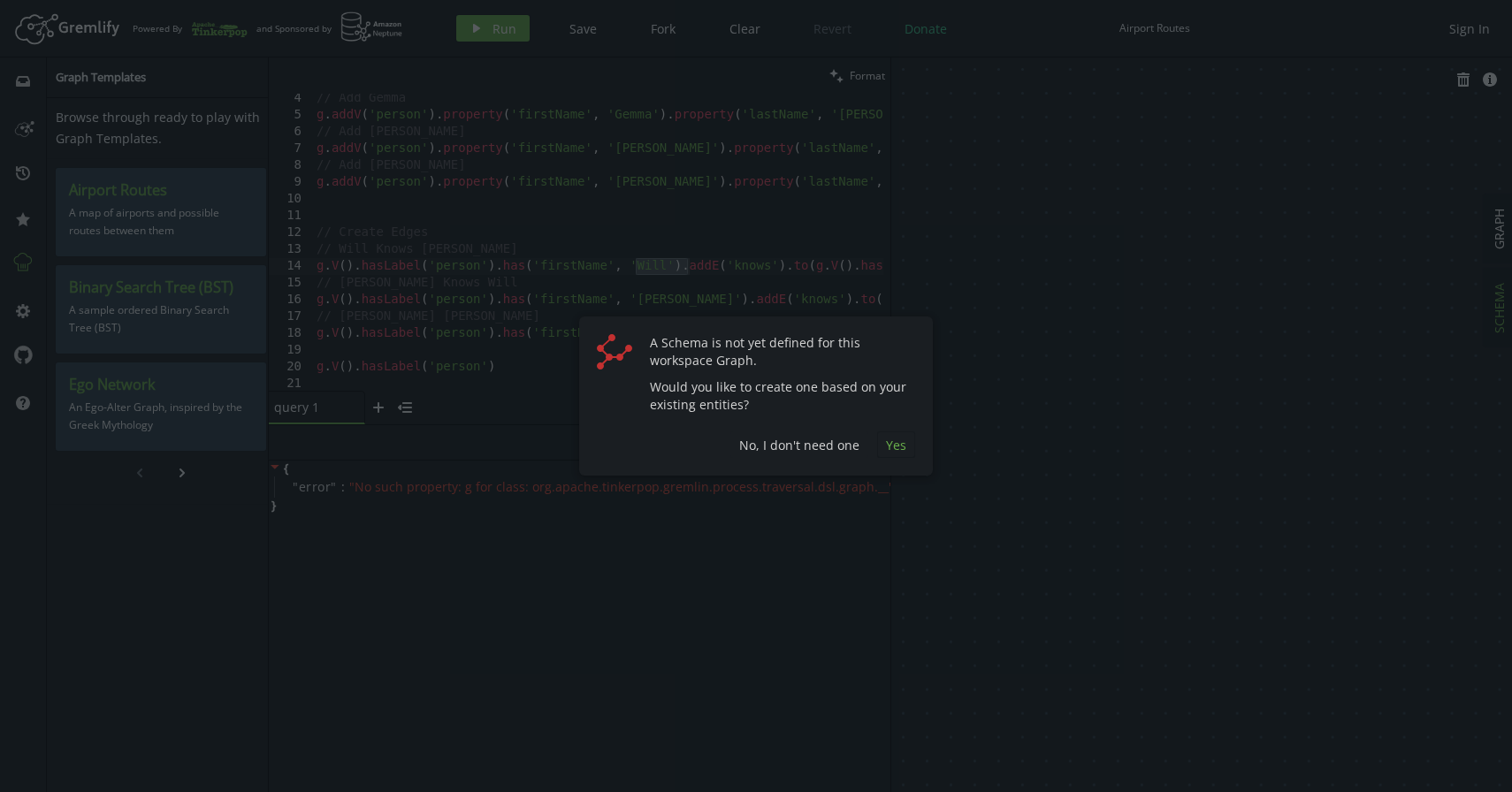
click at [901, 451] on span "Yes" at bounding box center [896, 445] width 20 height 17
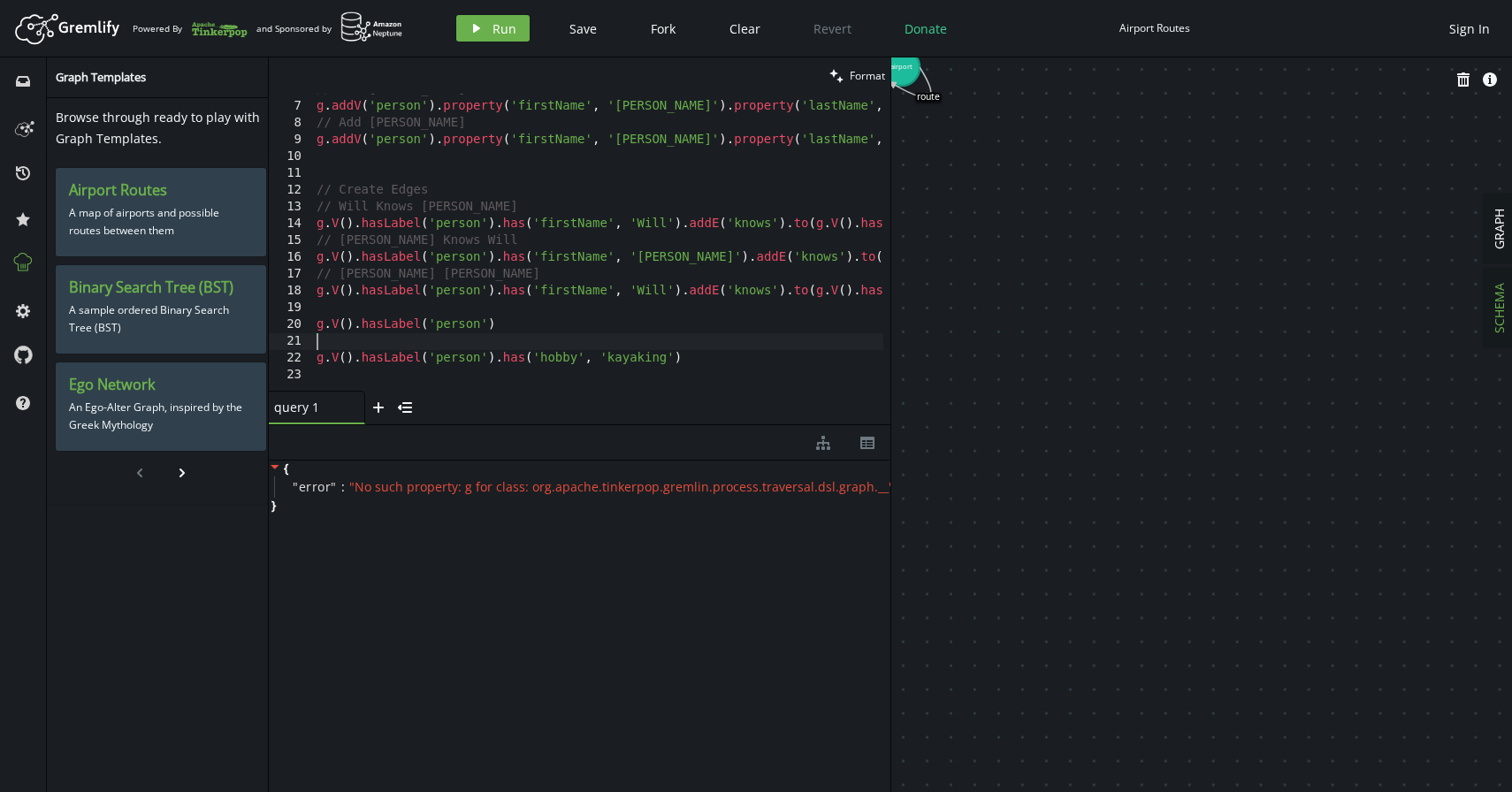
click at [484, 343] on div "// Add [PERSON_NAME] addV ( 'person' ) . property ( 'firstName' , '[PERSON_NAME…" at bounding box center [1044, 243] width 1463 height 324
type textarea "g.V().hasLabel('person').has('hobby', 'kayaking')"
